Goal: Transaction & Acquisition: Purchase product/service

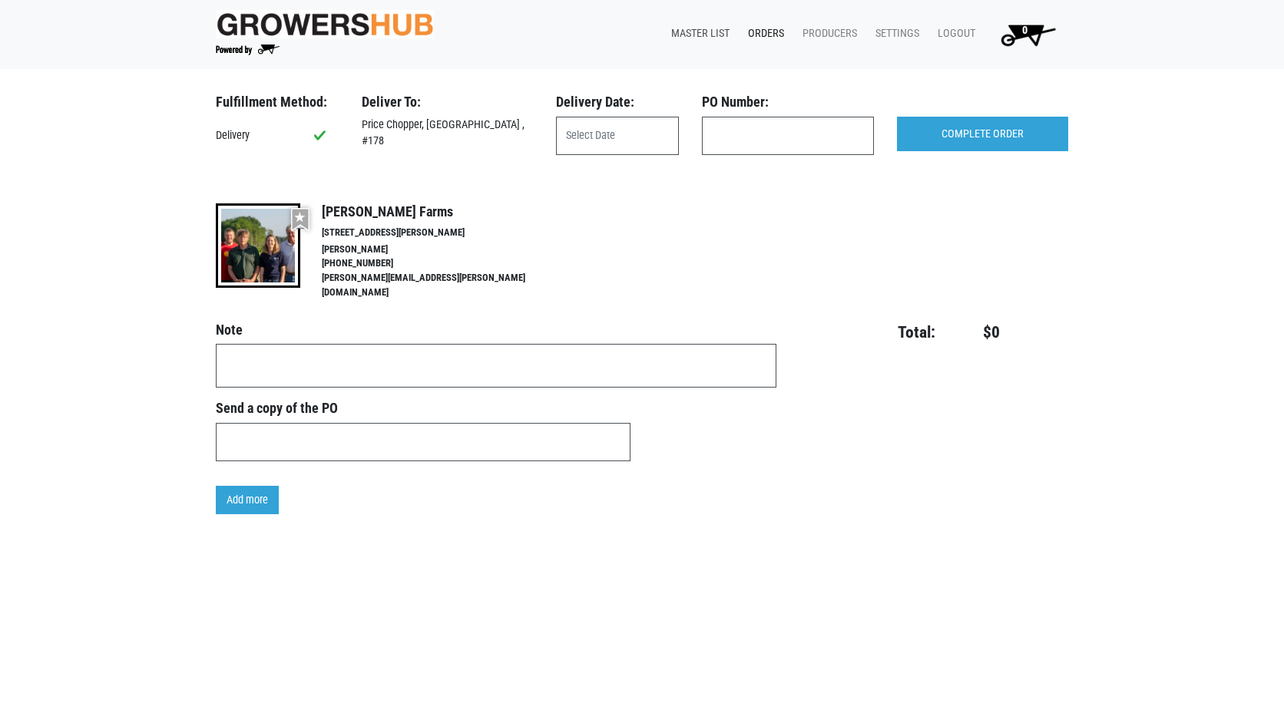
click at [711, 31] on link "Master List" at bounding box center [697, 33] width 77 height 29
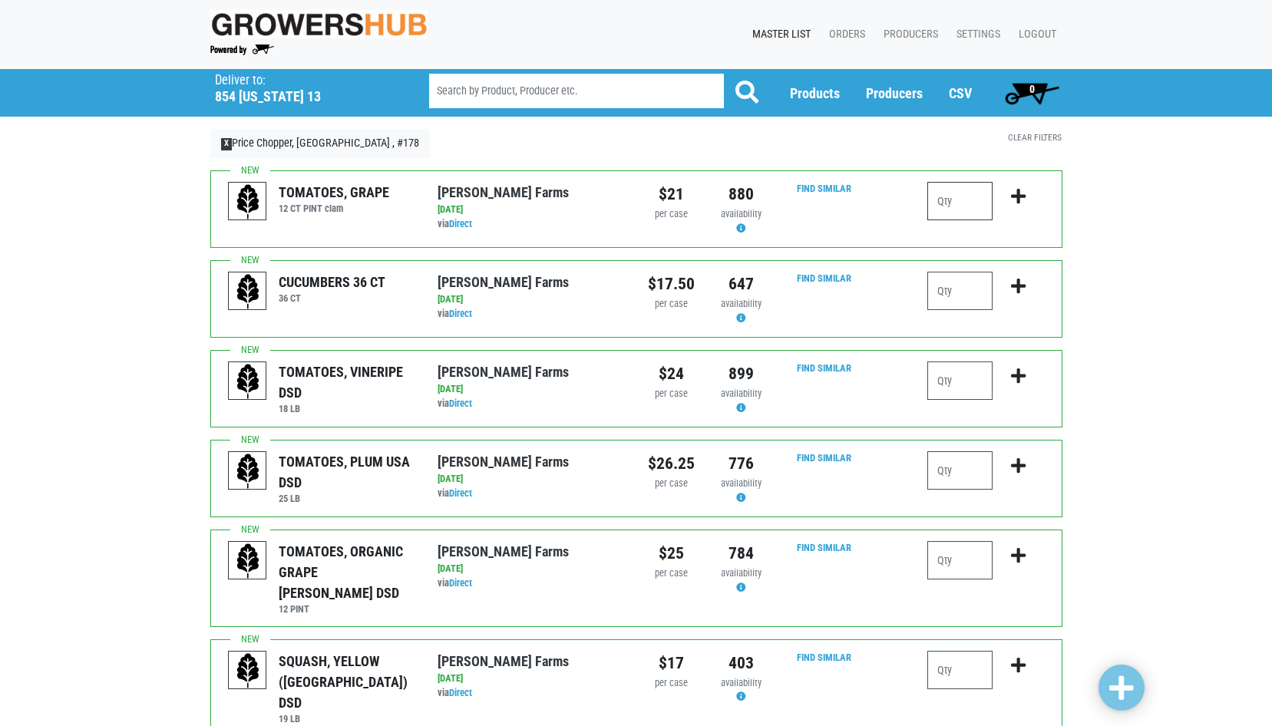
click at [951, 206] on input "number" at bounding box center [960, 201] width 65 height 38
type input "2"
click at [940, 297] on input "number" at bounding box center [960, 291] width 65 height 38
type input "3"
click at [938, 468] on input "number" at bounding box center [960, 471] width 65 height 38
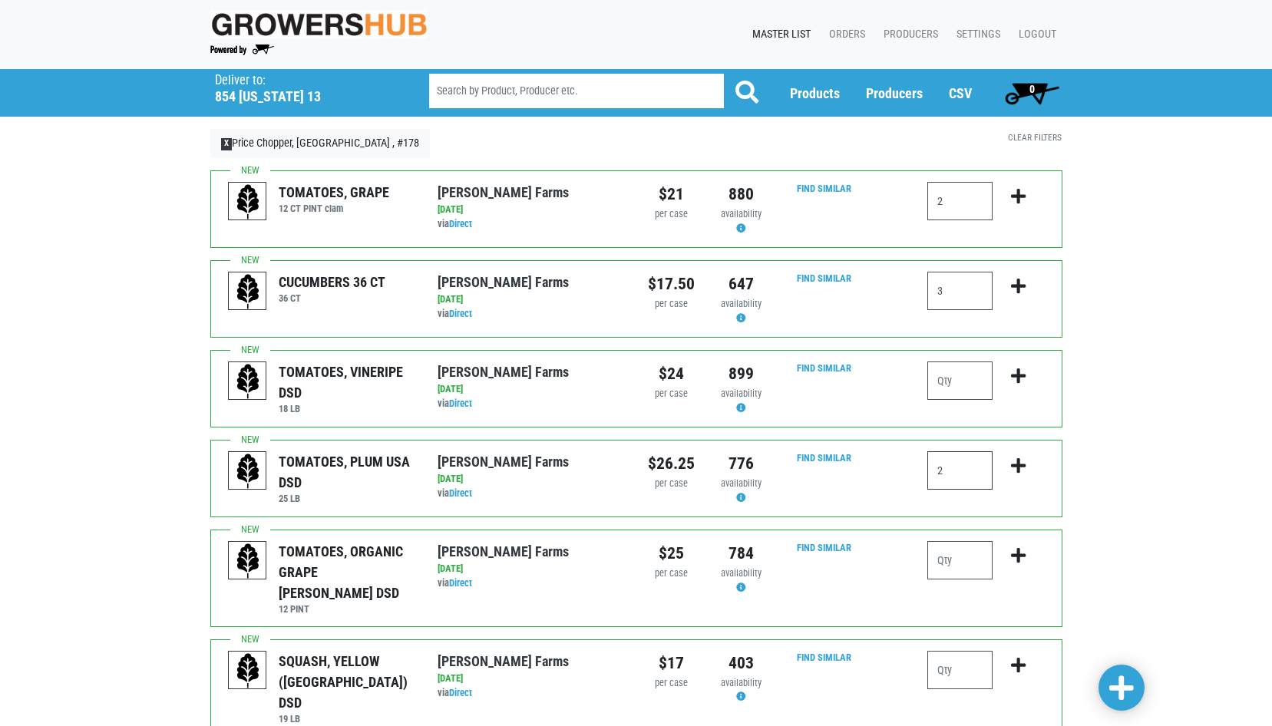
type input "2"
click at [942, 566] on input "number" at bounding box center [960, 560] width 65 height 38
click at [941, 652] on input "number" at bounding box center [960, 670] width 65 height 38
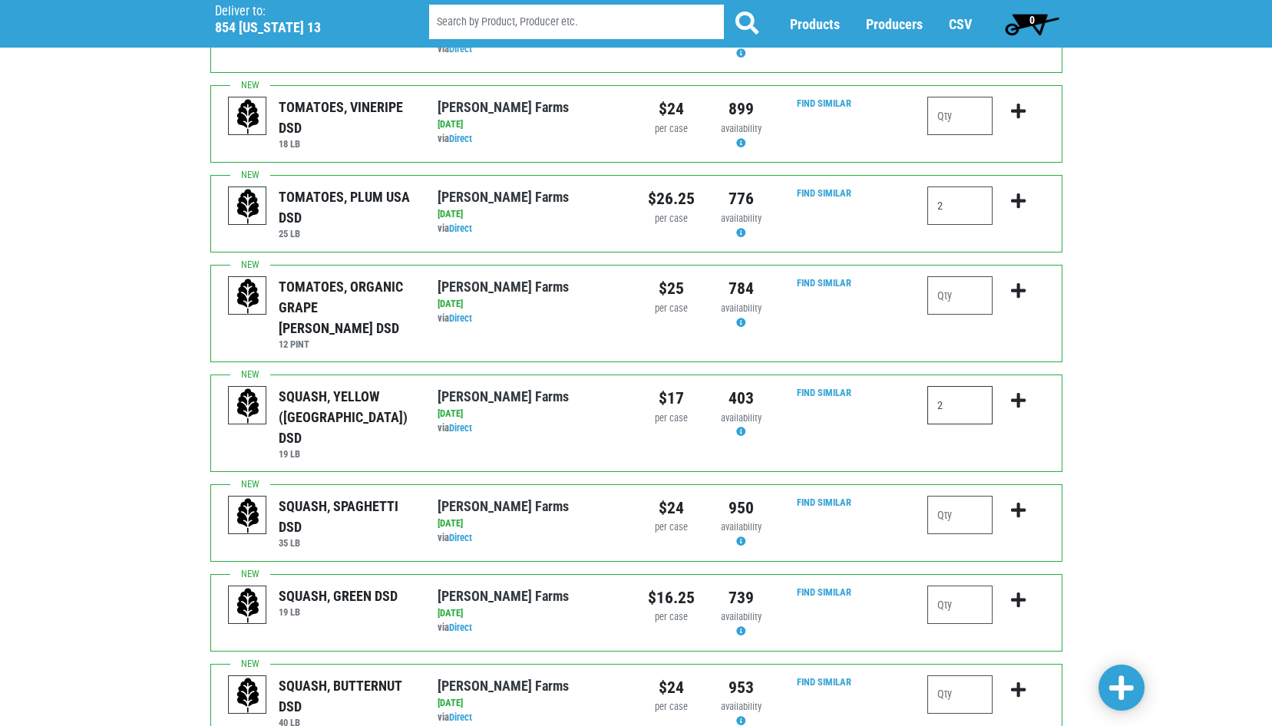
scroll to position [307, 0]
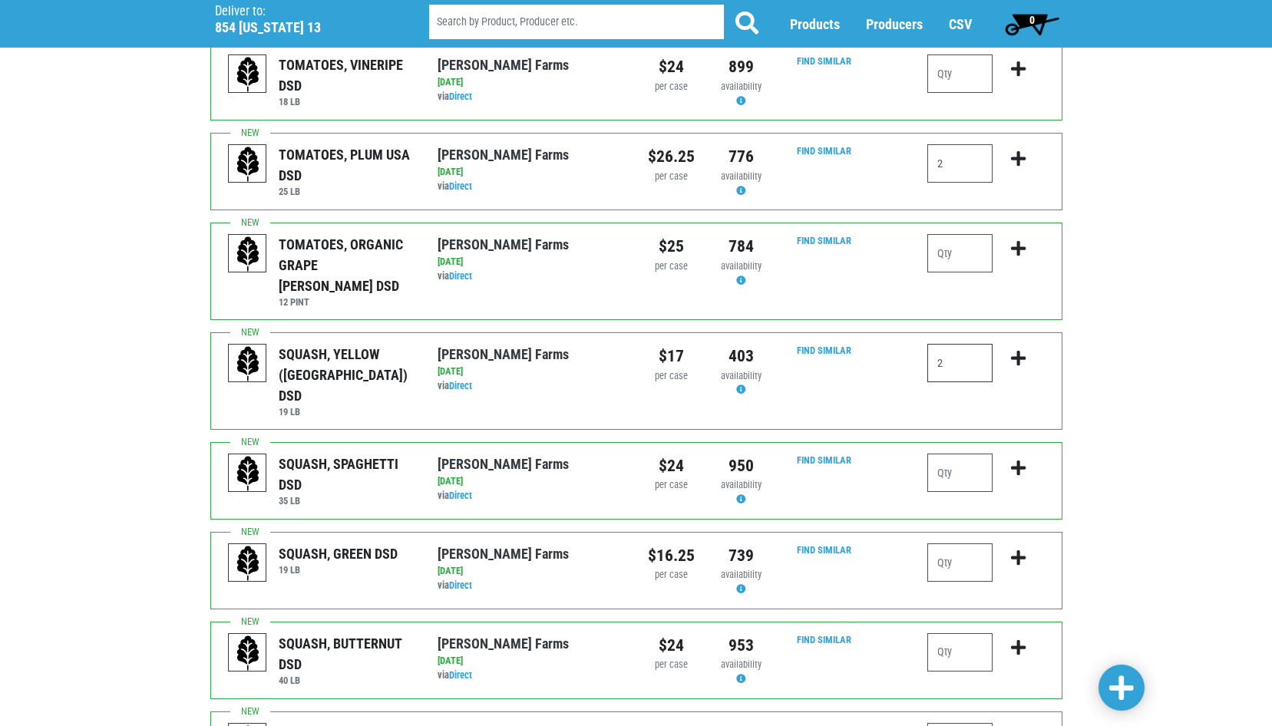
type input "2"
click at [955, 544] on input "number" at bounding box center [960, 563] width 65 height 38
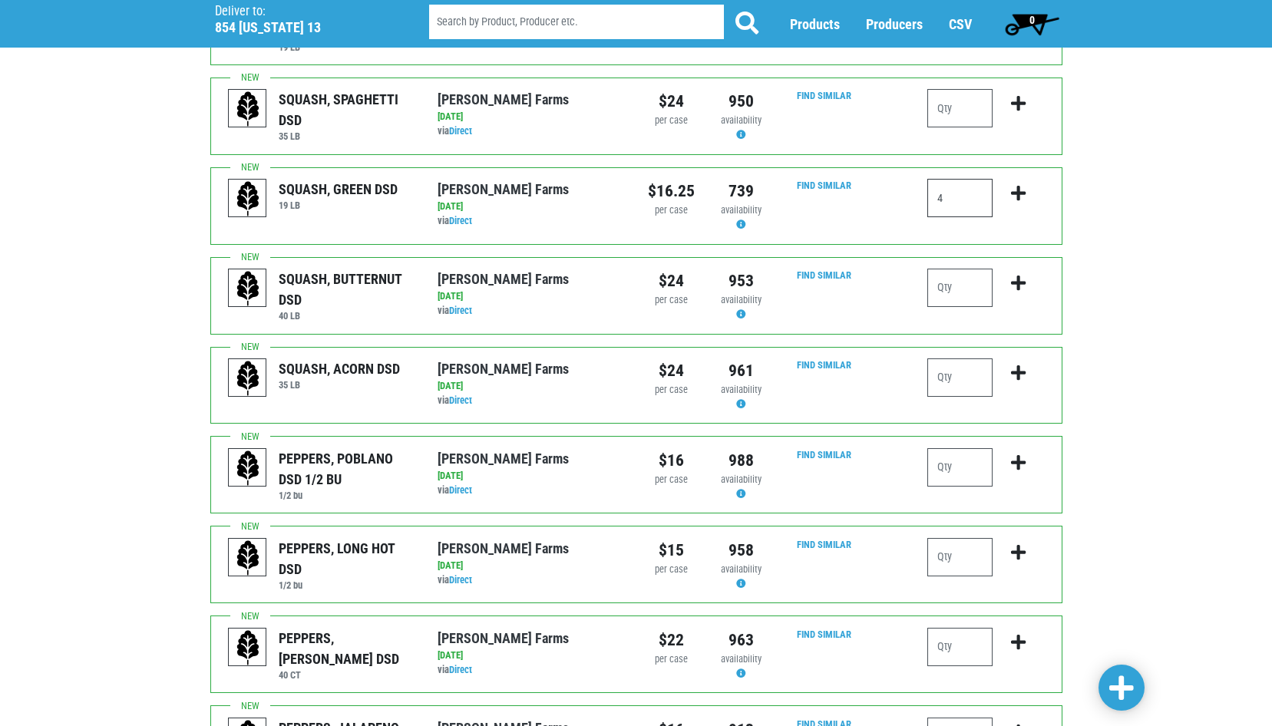
scroll to position [691, 0]
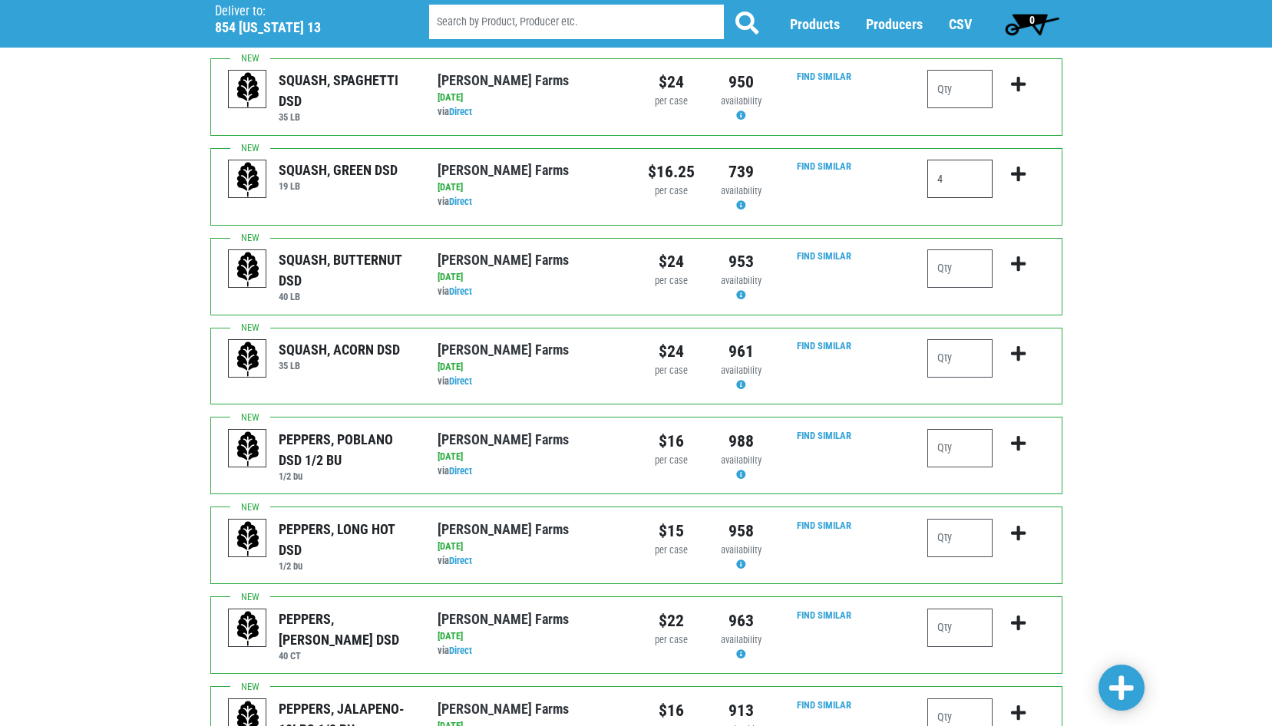
type input "4"
click at [948, 609] on input "number" at bounding box center [960, 628] width 65 height 38
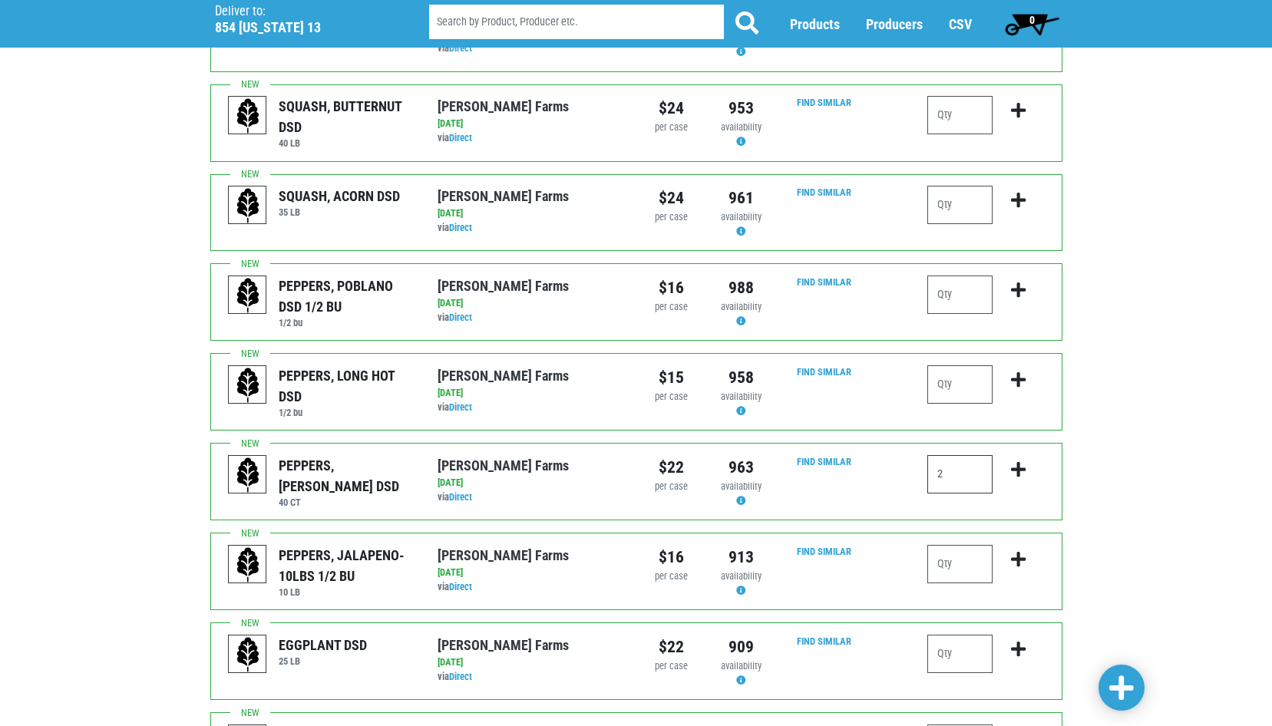
scroll to position [921, 0]
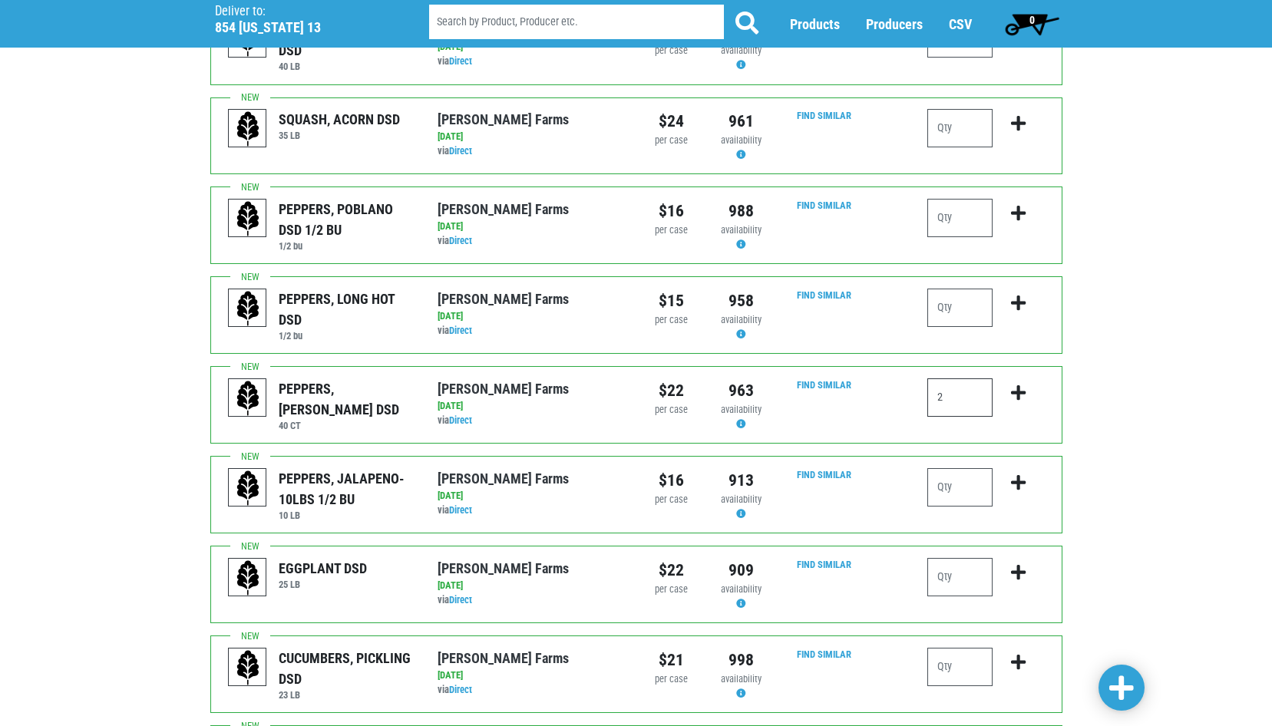
type input "2"
click at [945, 558] on input "number" at bounding box center [960, 577] width 65 height 38
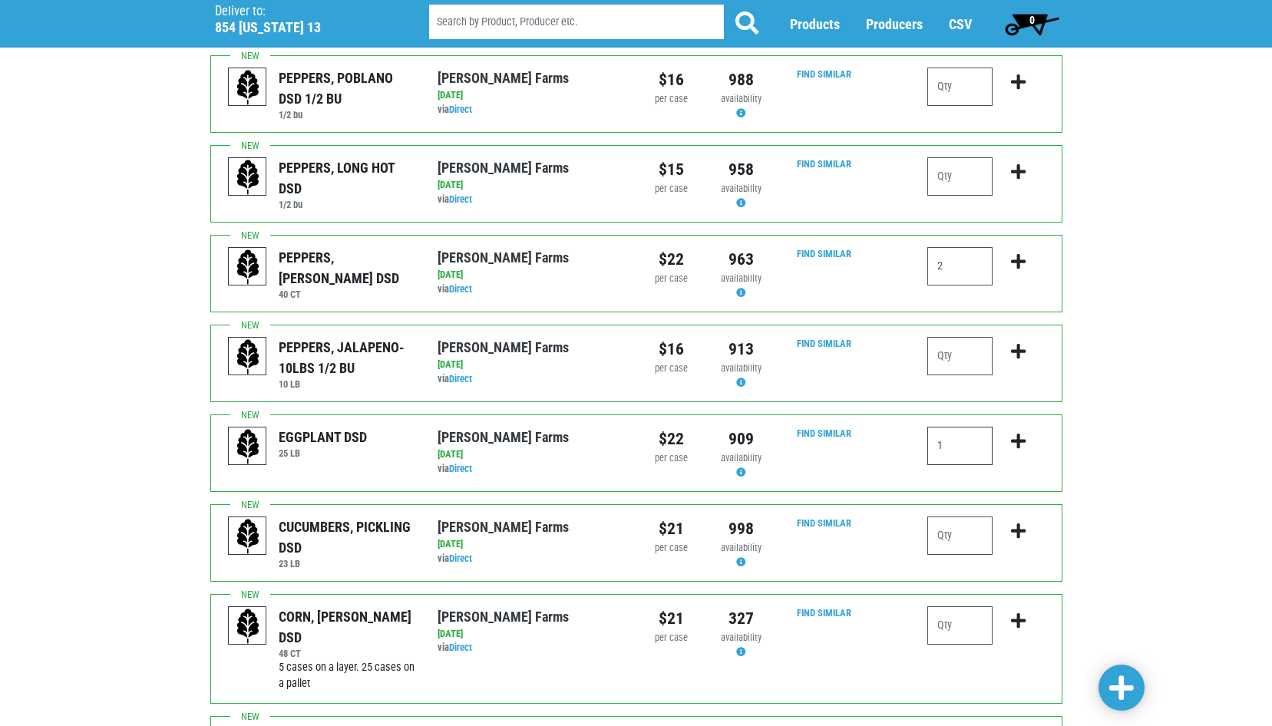
scroll to position [1075, 0]
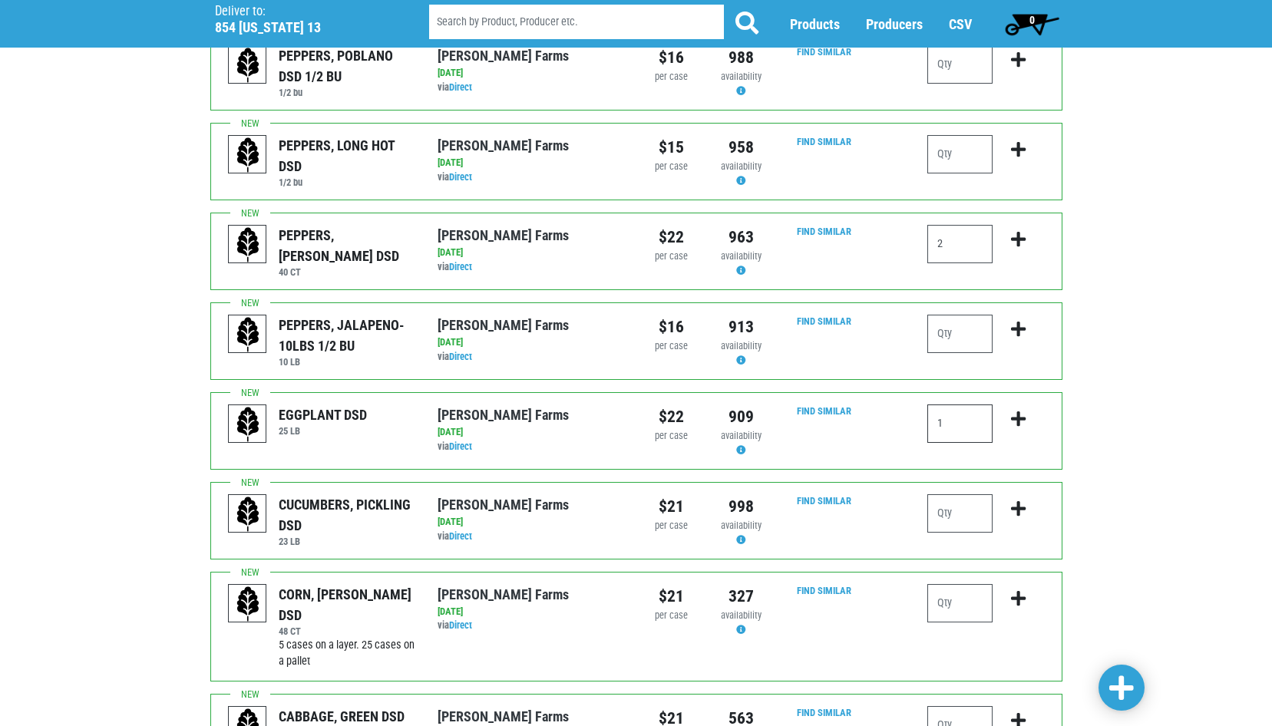
type input "1"
click at [957, 584] on input "number" at bounding box center [960, 603] width 65 height 38
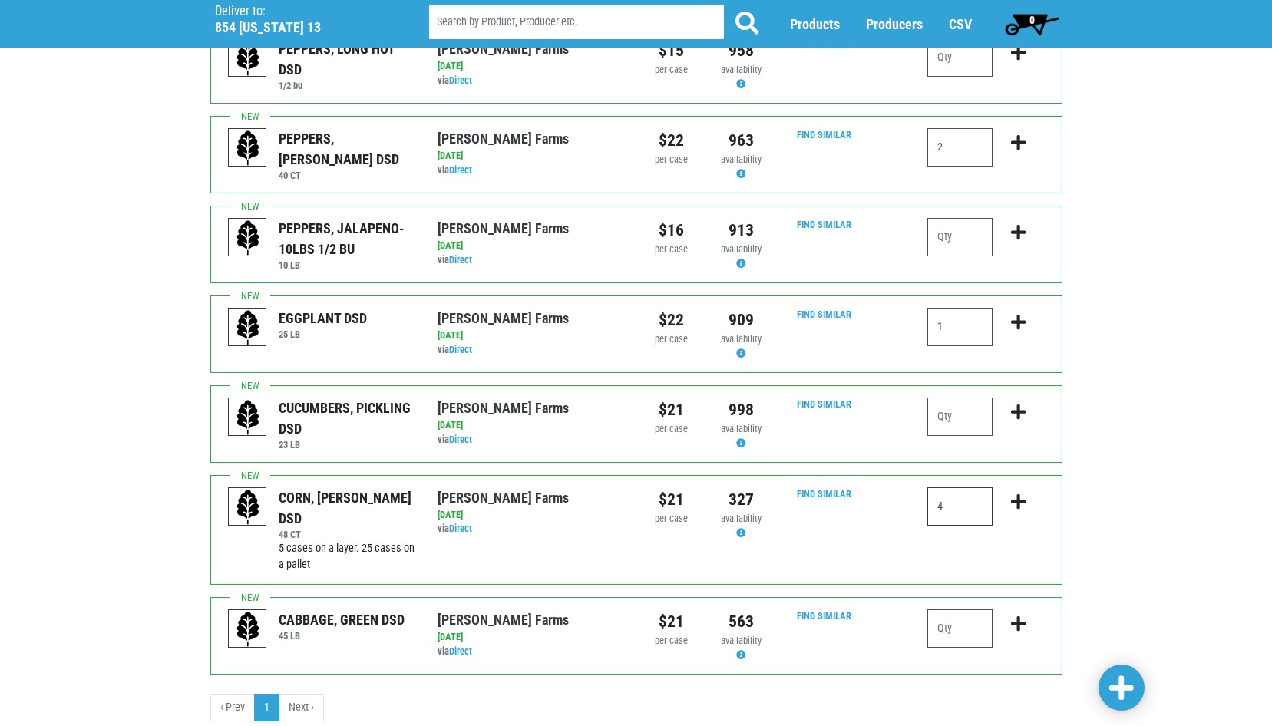
scroll to position [1178, 0]
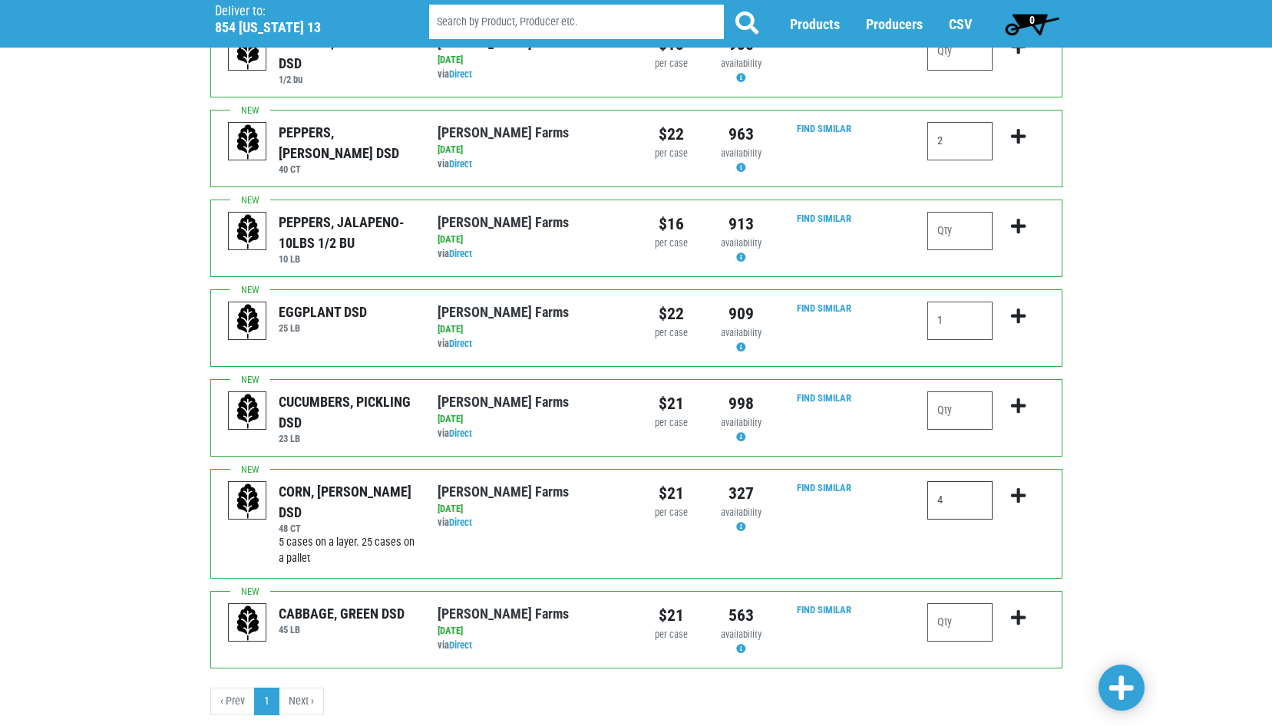
type input "4"
click at [1119, 695] on span at bounding box center [1122, 689] width 25 height 28
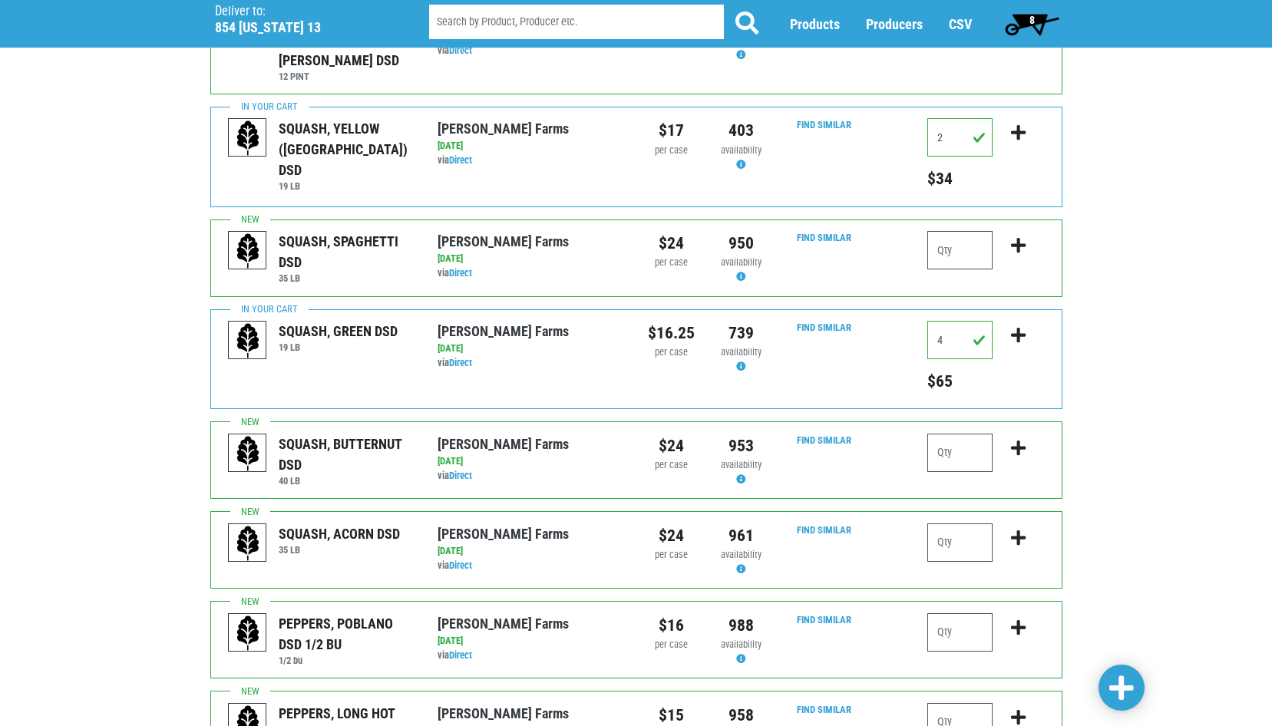
scroll to position [0, 0]
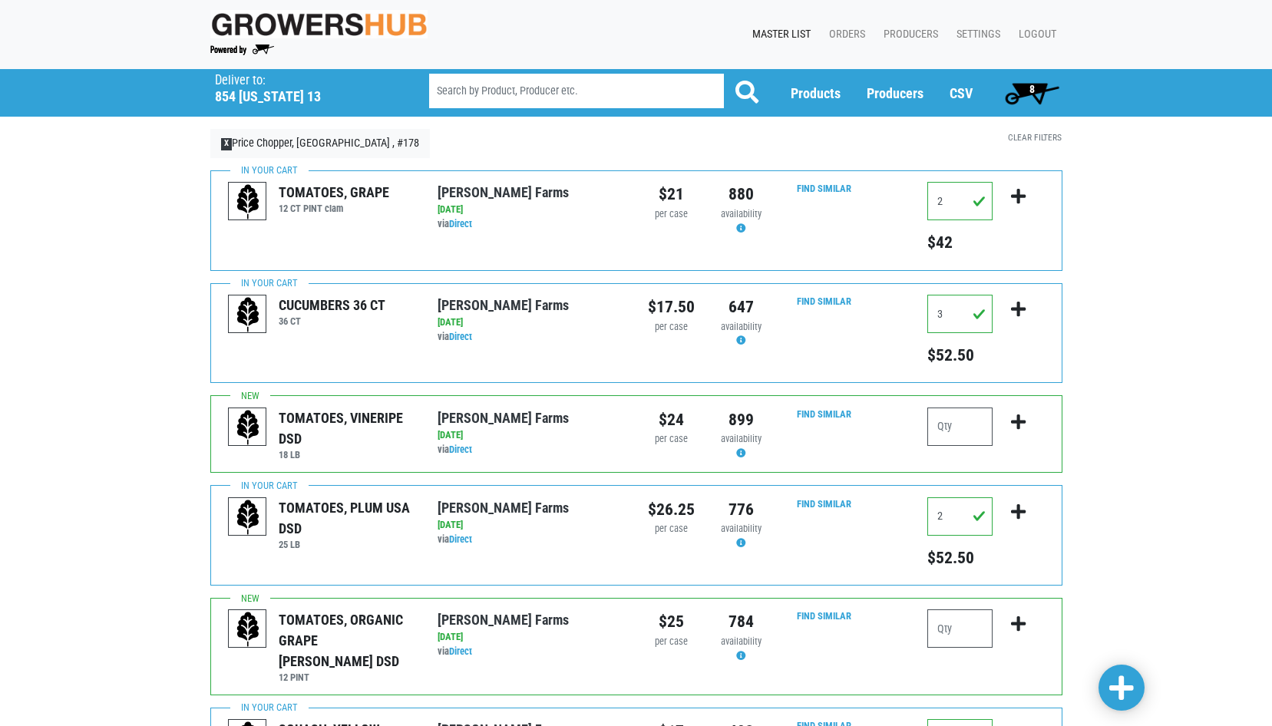
click at [1036, 86] on span "8" at bounding box center [1032, 93] width 68 height 31
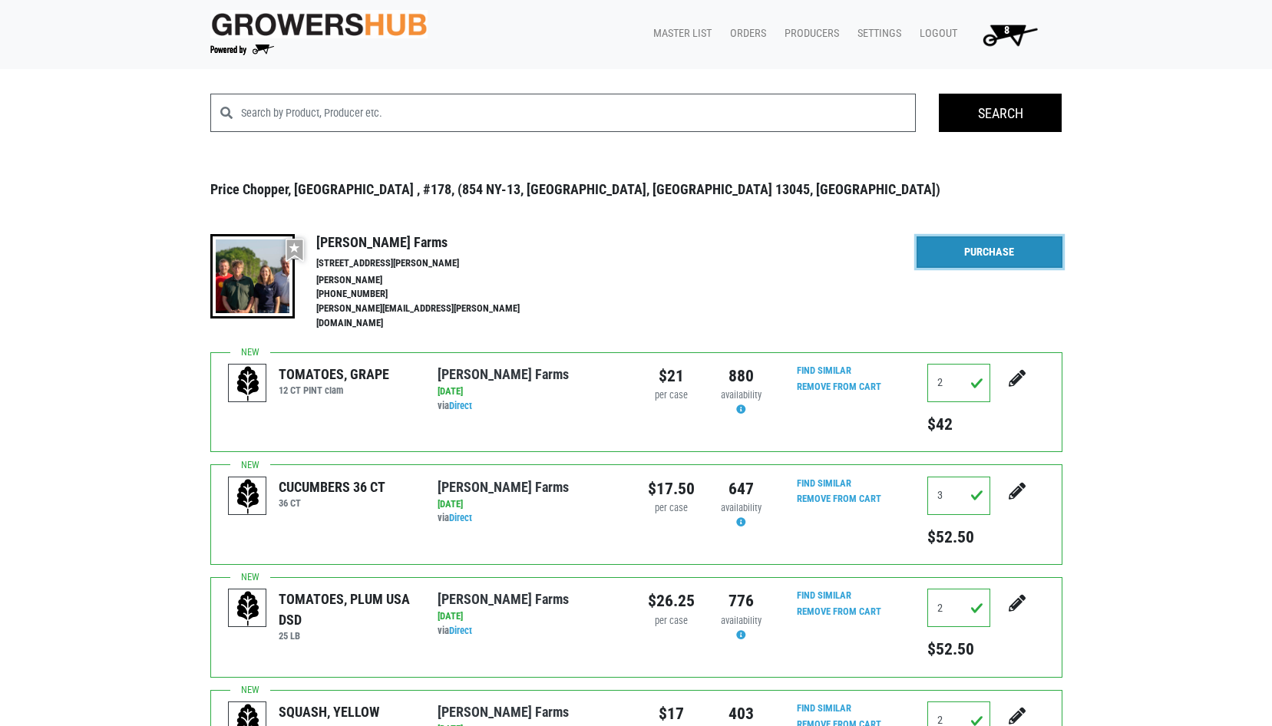
click at [973, 251] on link "Purchase" at bounding box center [990, 253] width 146 height 32
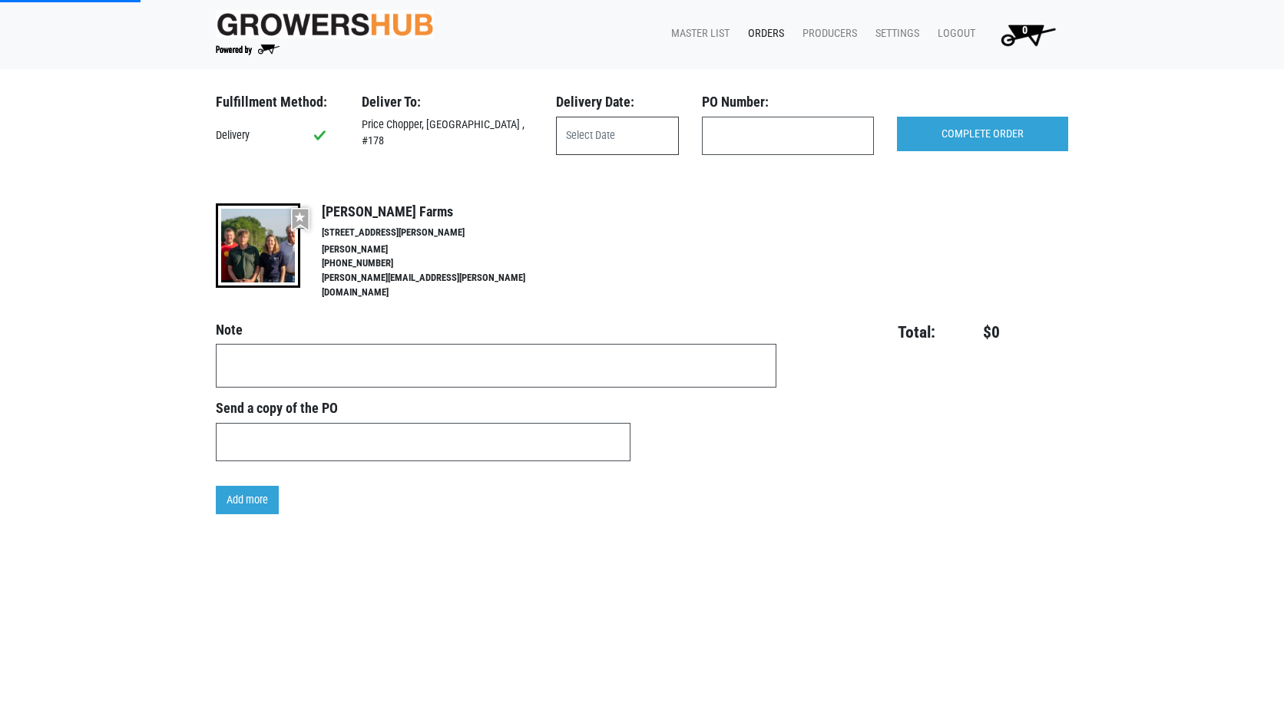
click at [650, 140] on input "text" at bounding box center [617, 136] width 123 height 38
click at [709, 278] on span "14" at bounding box center [703, 279] width 30 height 30
type input "[DATE]"
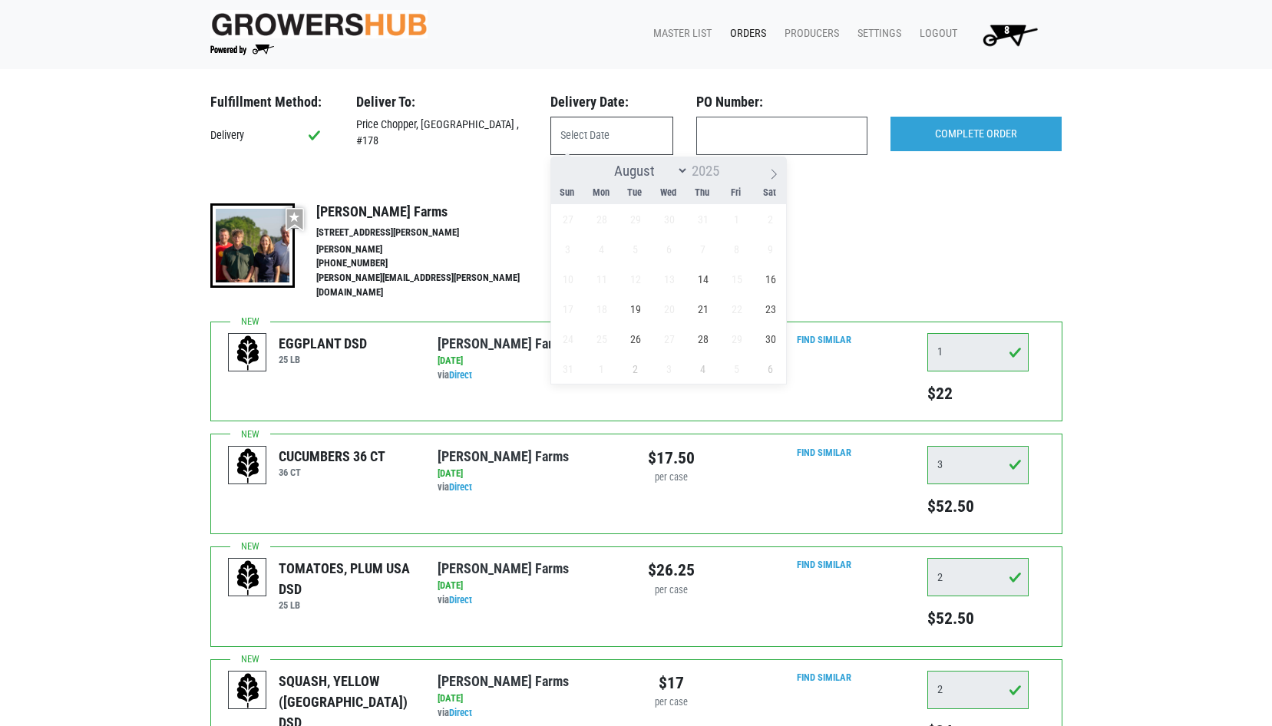
click at [652, 148] on input "text" at bounding box center [612, 136] width 123 height 38
click at [713, 280] on span "14" at bounding box center [703, 279] width 30 height 30
type input "[DATE]"
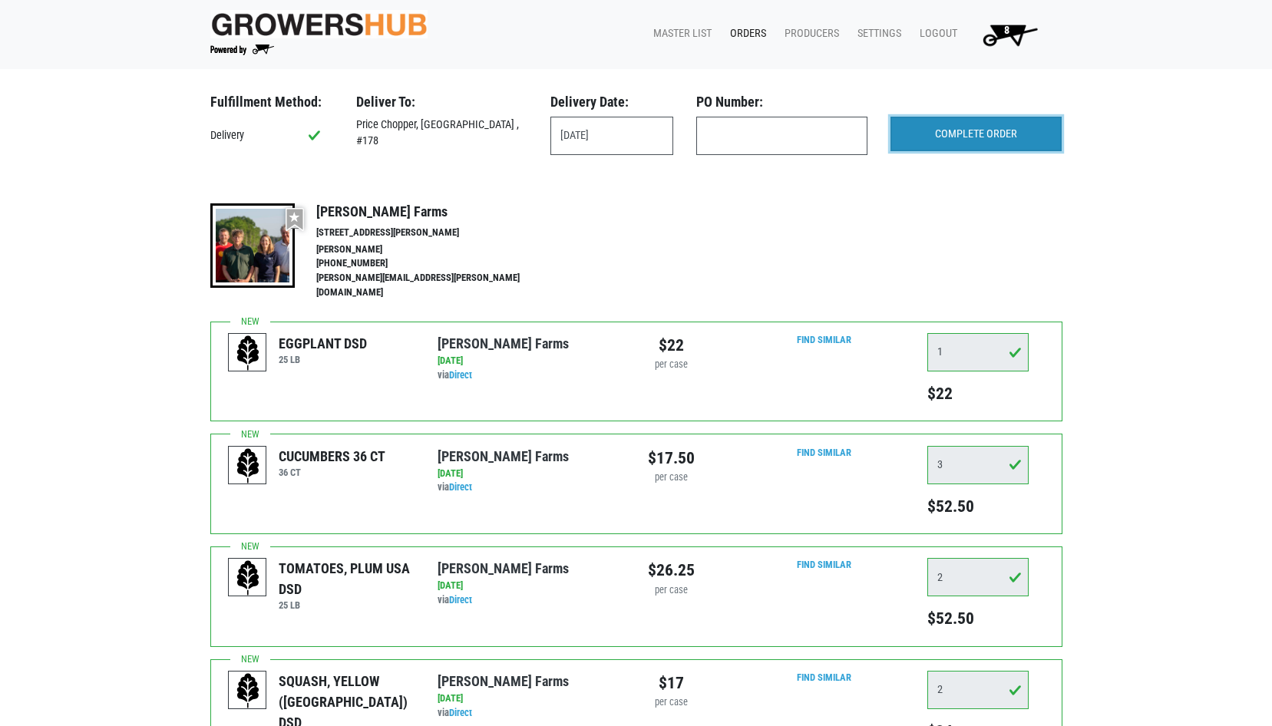
click at [984, 136] on input "COMPLETE ORDER" at bounding box center [976, 134] width 171 height 35
